Goal: Task Accomplishment & Management: Manage account settings

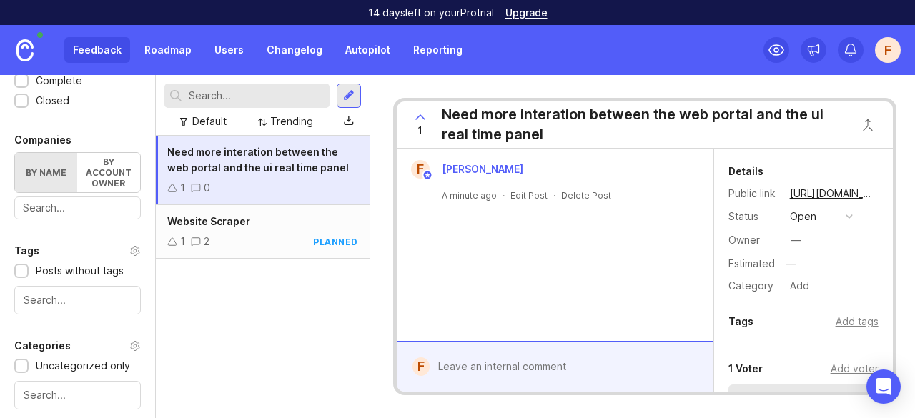
scroll to position [410, 0]
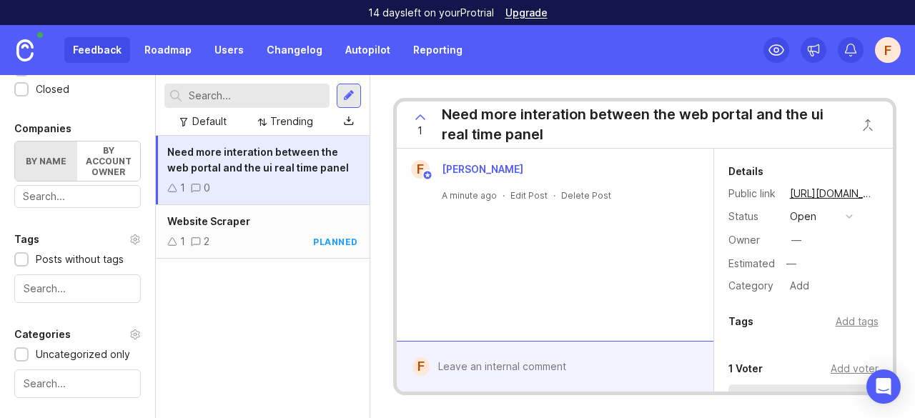
click at [23, 43] on img at bounding box center [24, 50] width 17 height 22
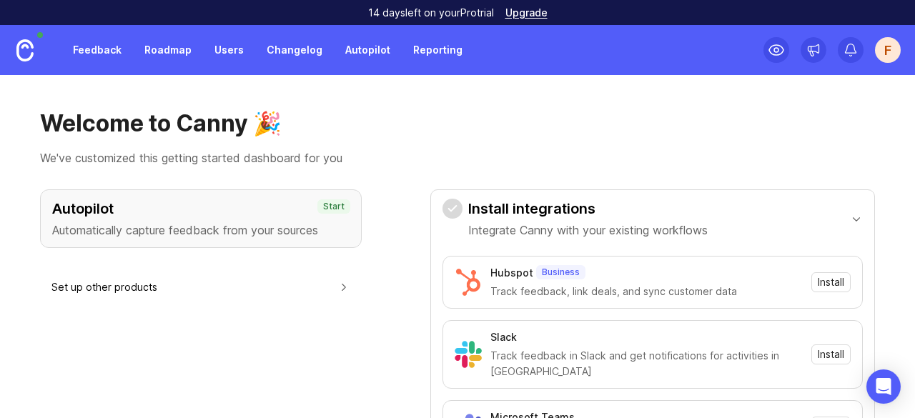
click at [891, 56] on div "F" at bounding box center [888, 50] width 26 height 26
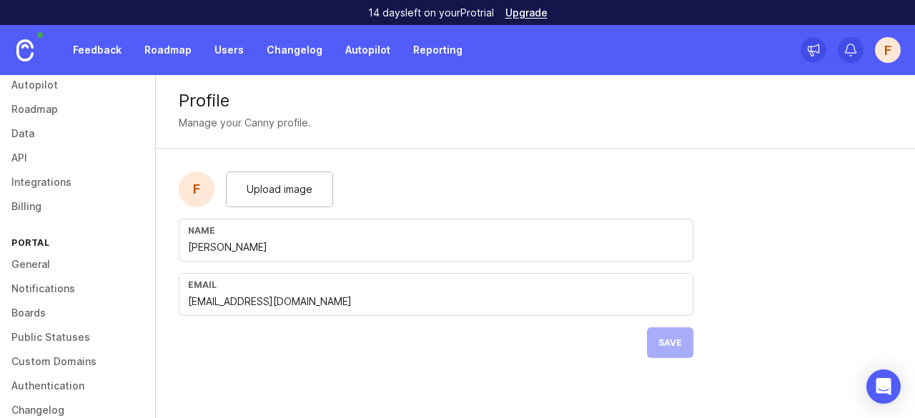
scroll to position [240, 0]
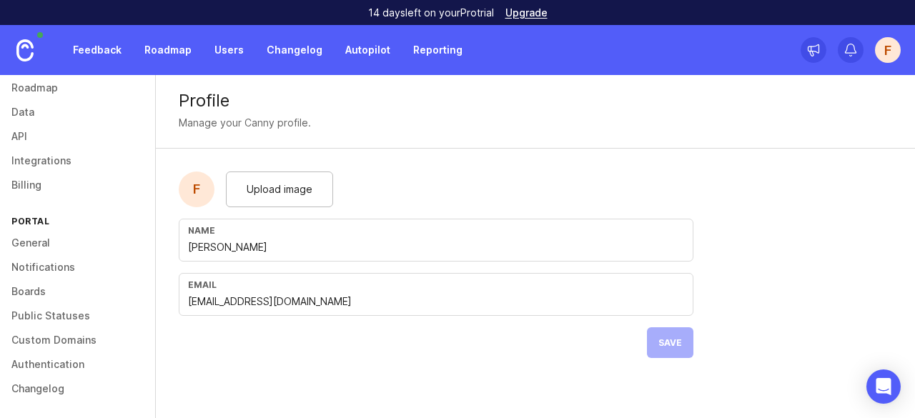
click at [65, 184] on link "Billing" at bounding box center [77, 185] width 155 height 24
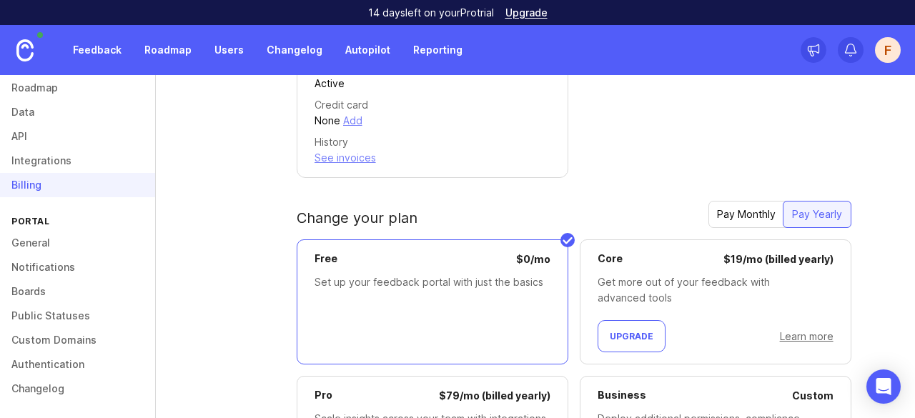
scroll to position [475, 0]
